Goal: Book appointment/travel/reservation

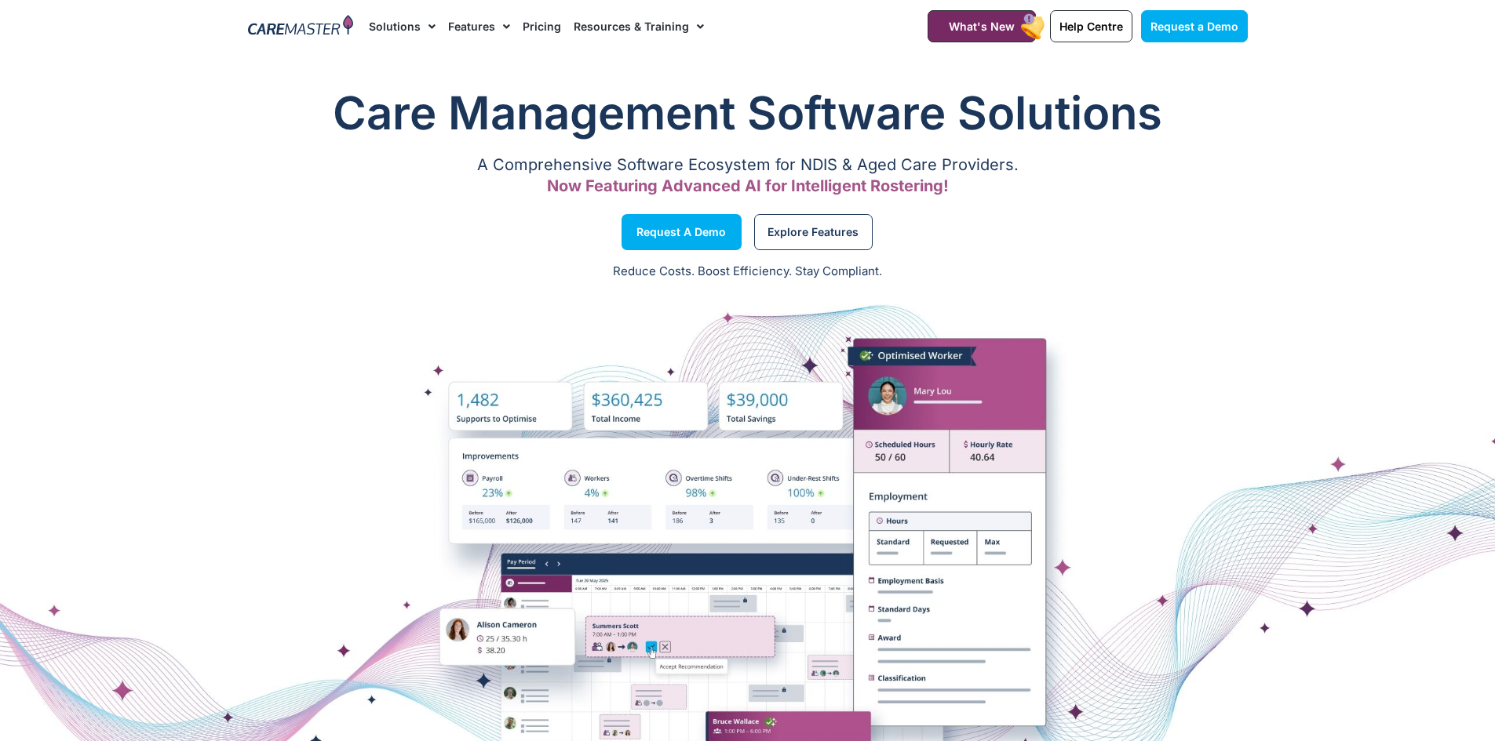
click at [321, 27] on img at bounding box center [301, 27] width 106 height 24
